Goal: Find specific page/section

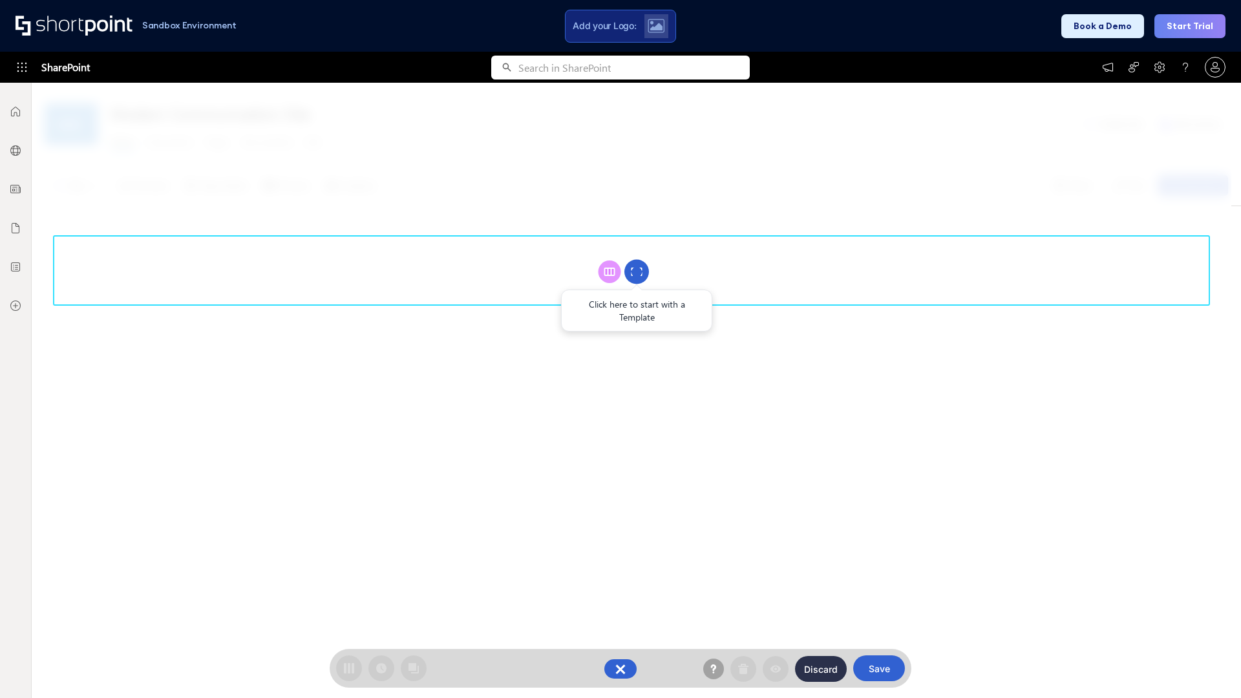
click at [637, 272] on circle at bounding box center [637, 272] width 25 height 25
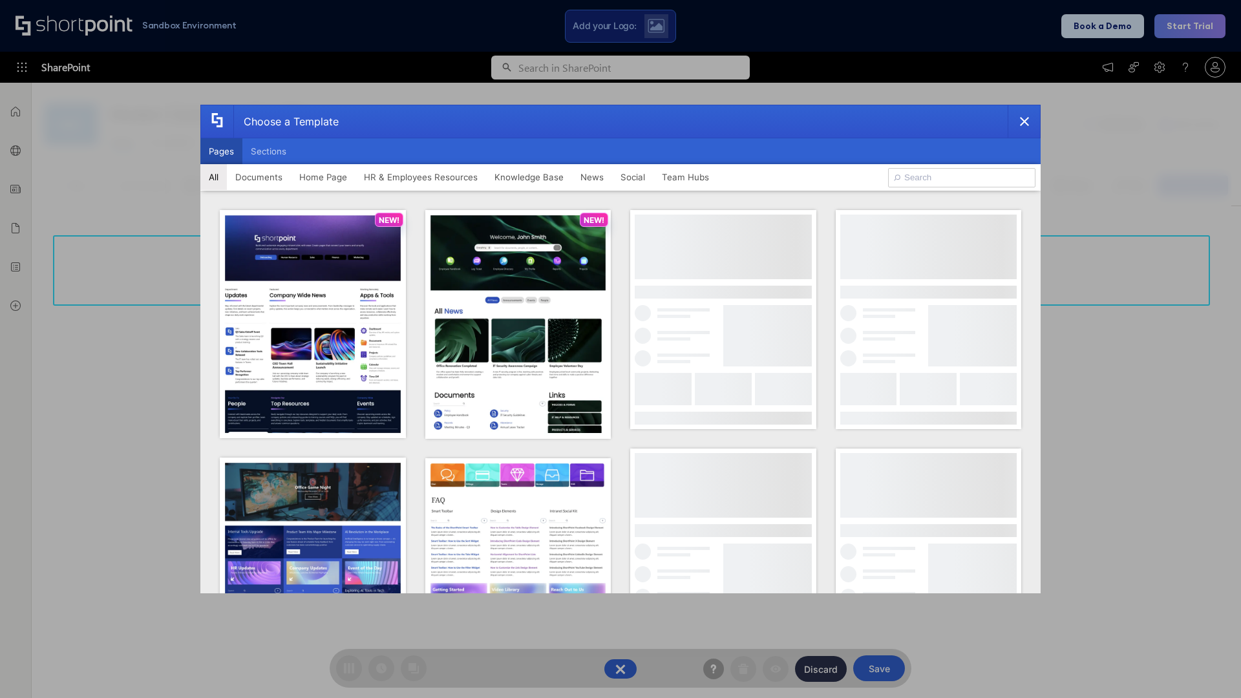
click at [221, 151] on button "Pages" at bounding box center [221, 151] width 42 height 26
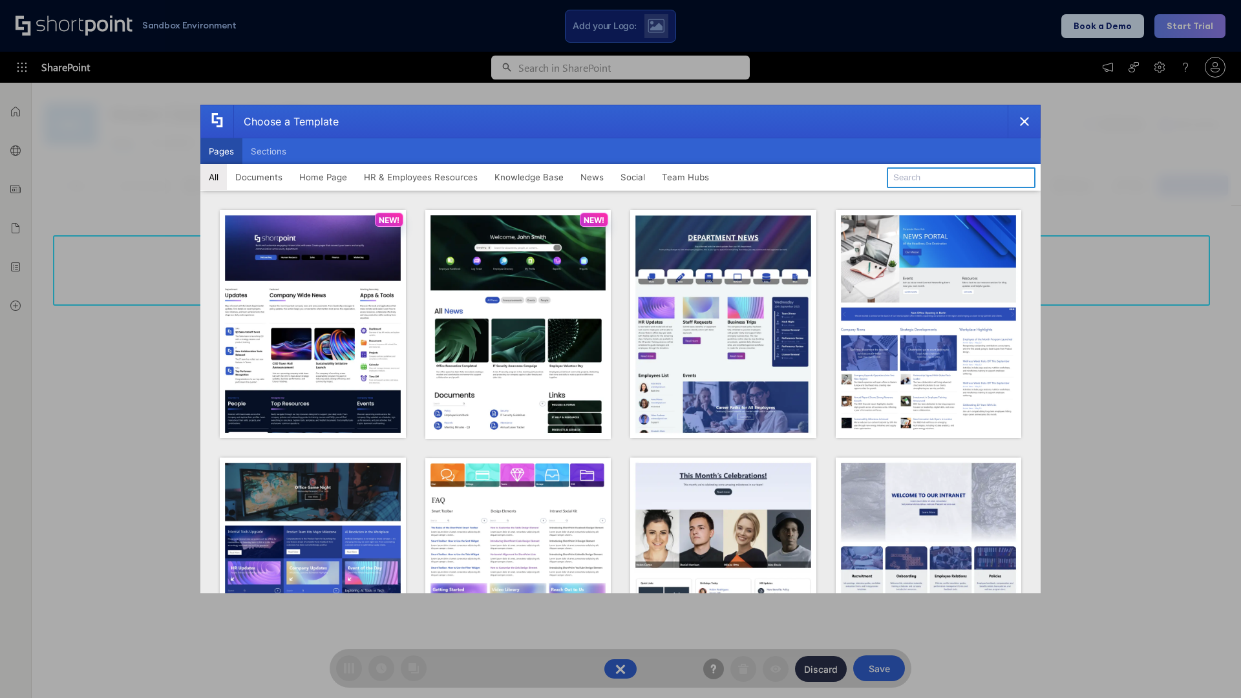
type input "HR 2"
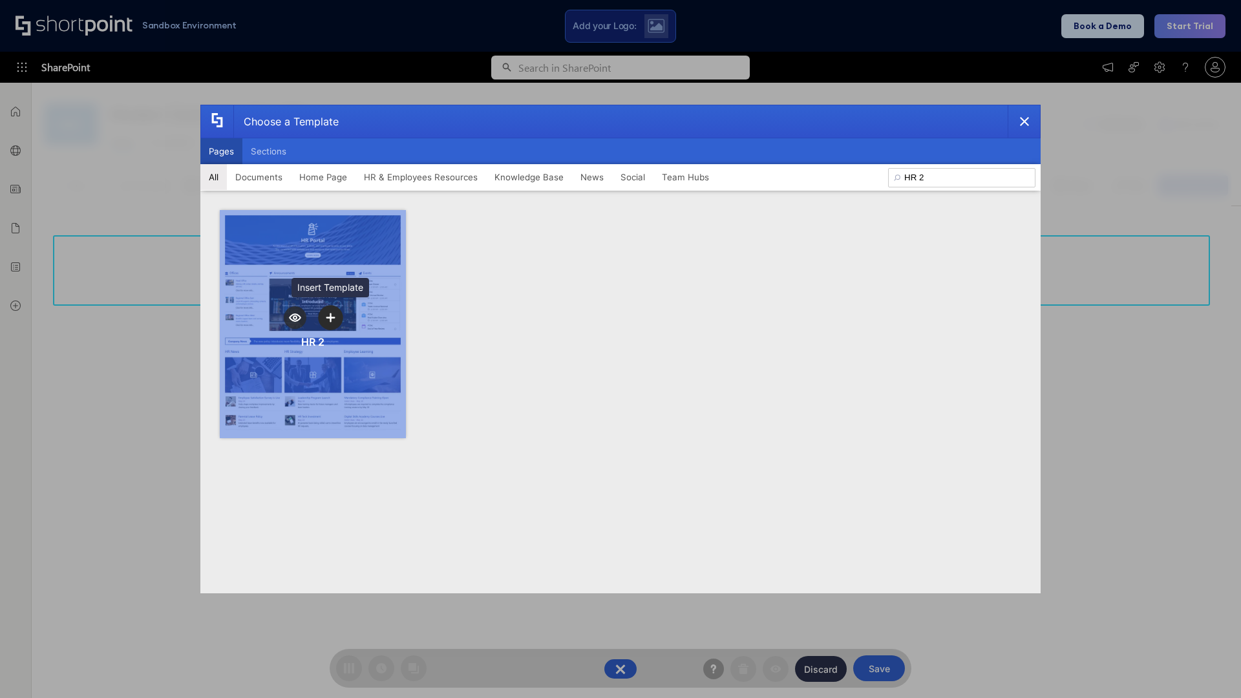
click at [330, 317] on icon "template selector" at bounding box center [330, 317] width 9 height 9
